Goal: Task Accomplishment & Management: Use online tool/utility

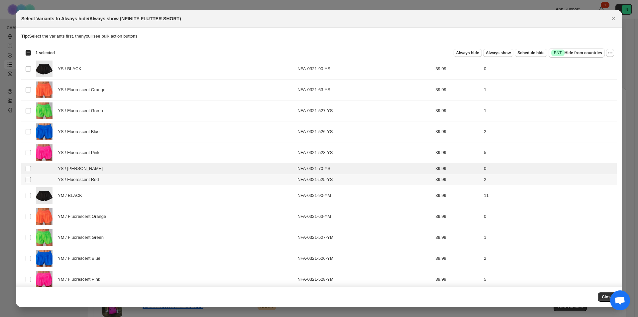
click at [27, 176] on span ":r4:" at bounding box center [28, 179] width 6 height 6
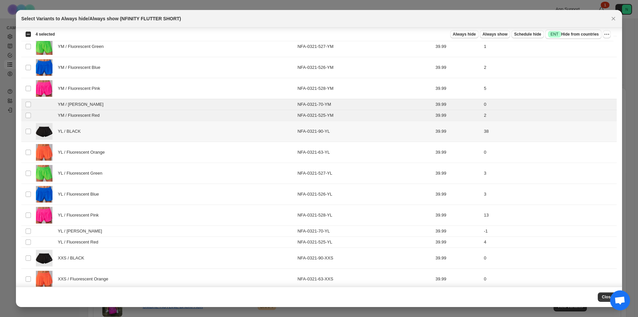
scroll to position [266, 0]
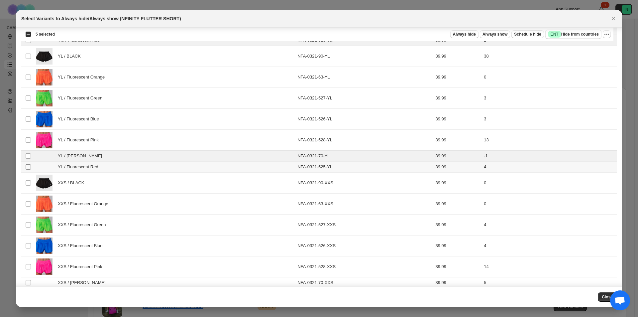
click at [27, 169] on span ":r4:" at bounding box center [28, 167] width 6 height 6
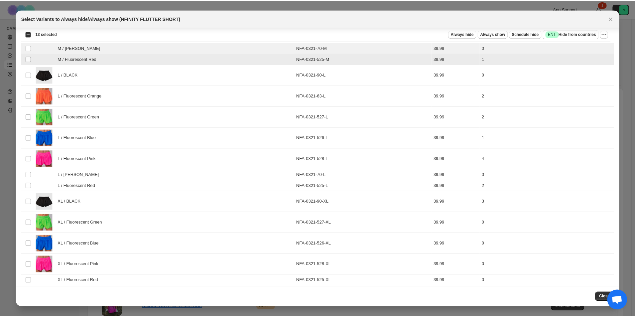
scroll to position [884, 0]
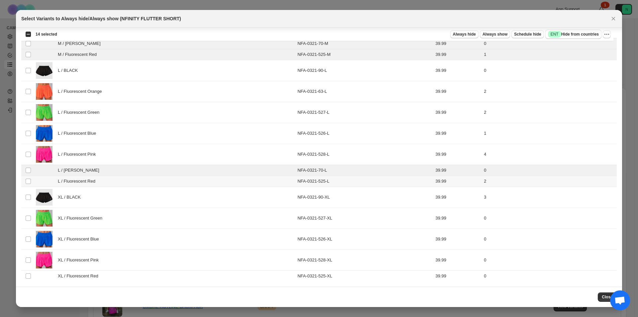
click at [28, 181] on td "Select product variant" at bounding box center [27, 181] width 13 height 11
drag, startPoint x: 620, startPoint y: 299, endPoint x: 623, endPoint y: 310, distance: 11.1
click at [623, 310] on body "**********" at bounding box center [319, 158] width 638 height 317
click at [604, 35] on icon "More actions" at bounding box center [606, 34] width 7 height 7
click at [473, 34] on span "Always hide" at bounding box center [464, 34] width 23 height 5
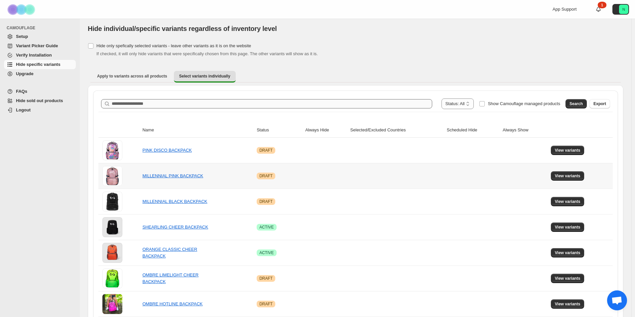
scroll to position [0, 0]
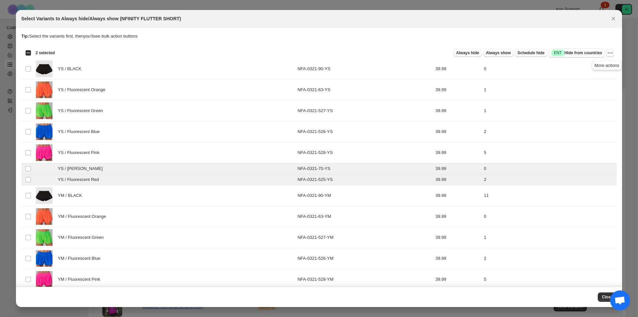
click at [607, 55] on icon "More actions" at bounding box center [610, 52] width 7 height 7
click at [572, 67] on span "Undo always hide" at bounding box center [575, 65] width 34 height 5
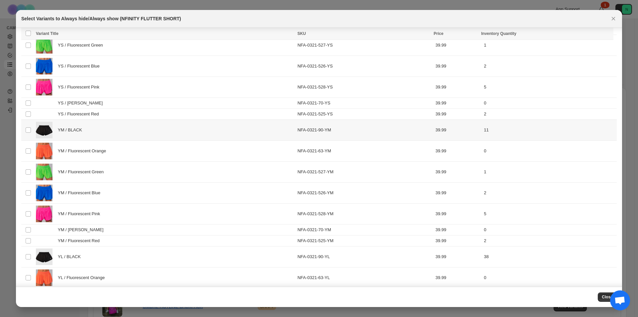
scroll to position [66, 0]
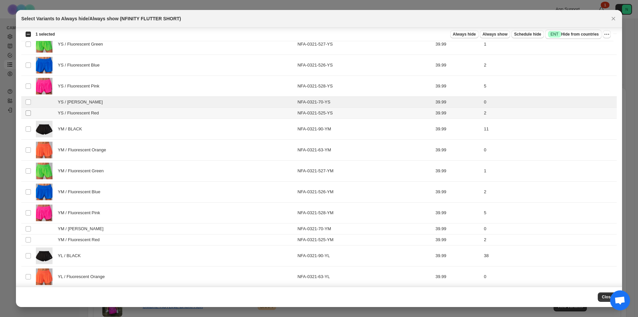
click at [25, 113] on span ":r4:" at bounding box center [28, 113] width 6 height 6
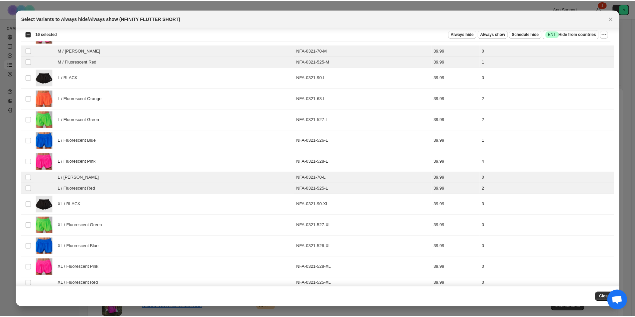
scroll to position [884, 0]
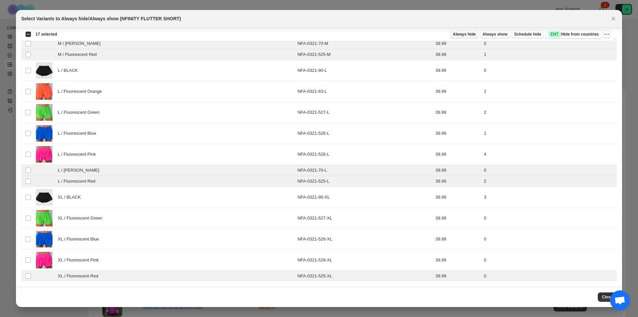
click at [473, 35] on span "Always hide" at bounding box center [464, 34] width 23 height 5
